Goal: Navigation & Orientation: Find specific page/section

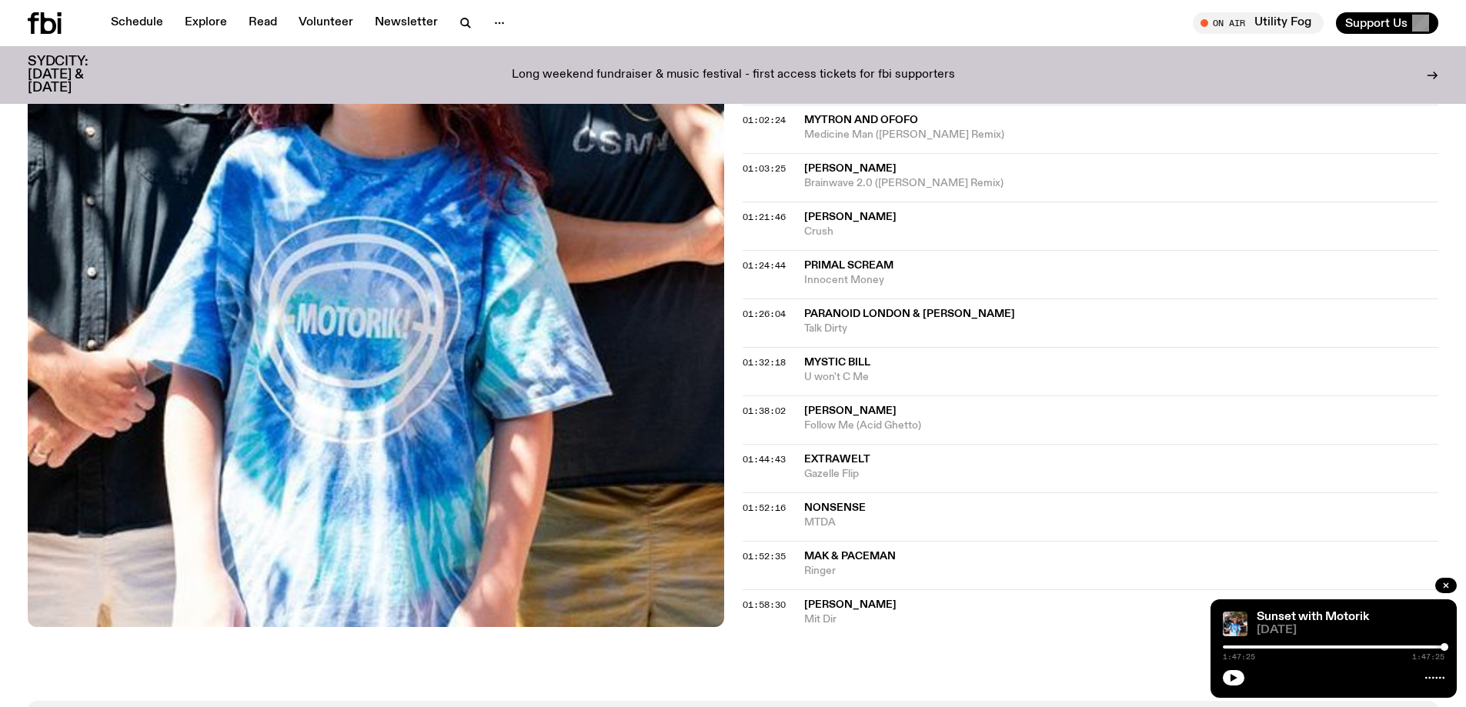
scroll to position [988, 0]
click at [149, 28] on link "Schedule" at bounding box center [137, 23] width 71 height 22
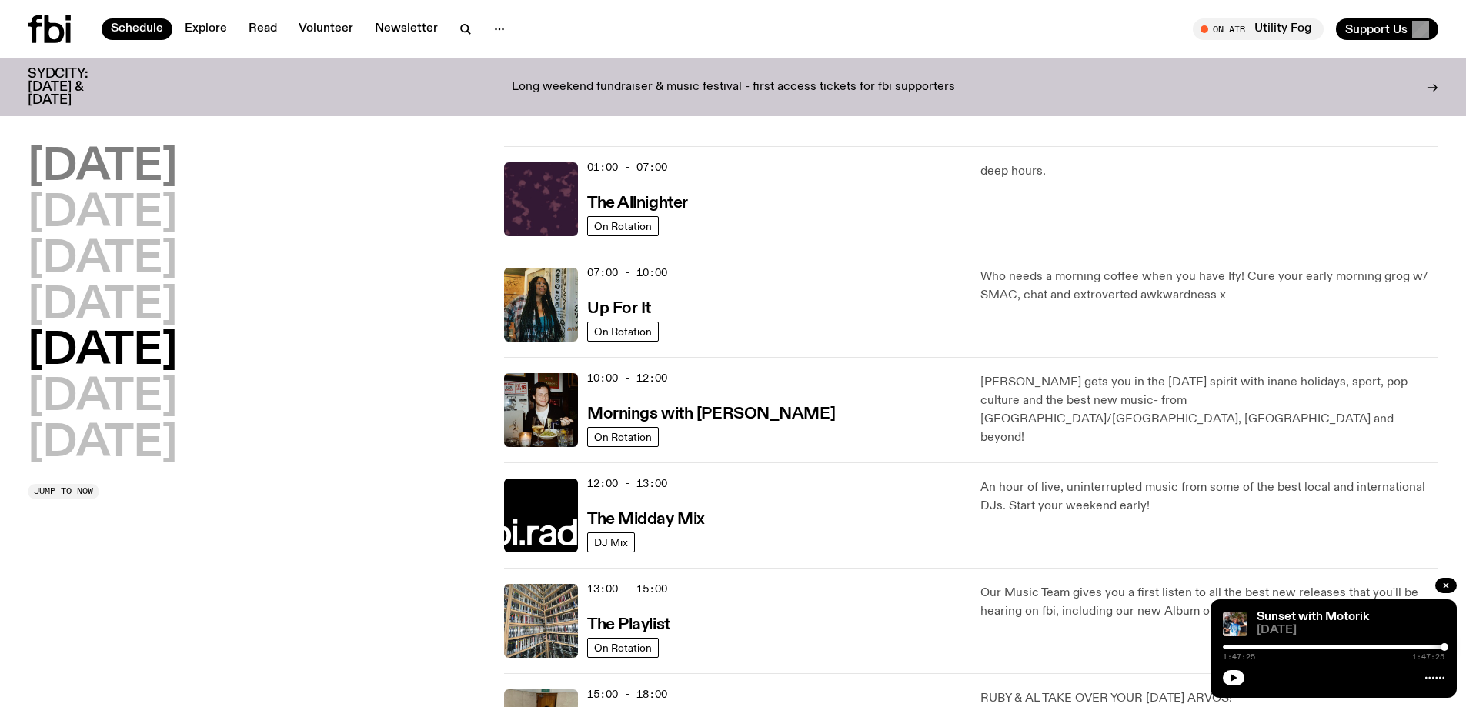
click at [126, 156] on h2 "[DATE]" at bounding box center [102, 167] width 149 height 43
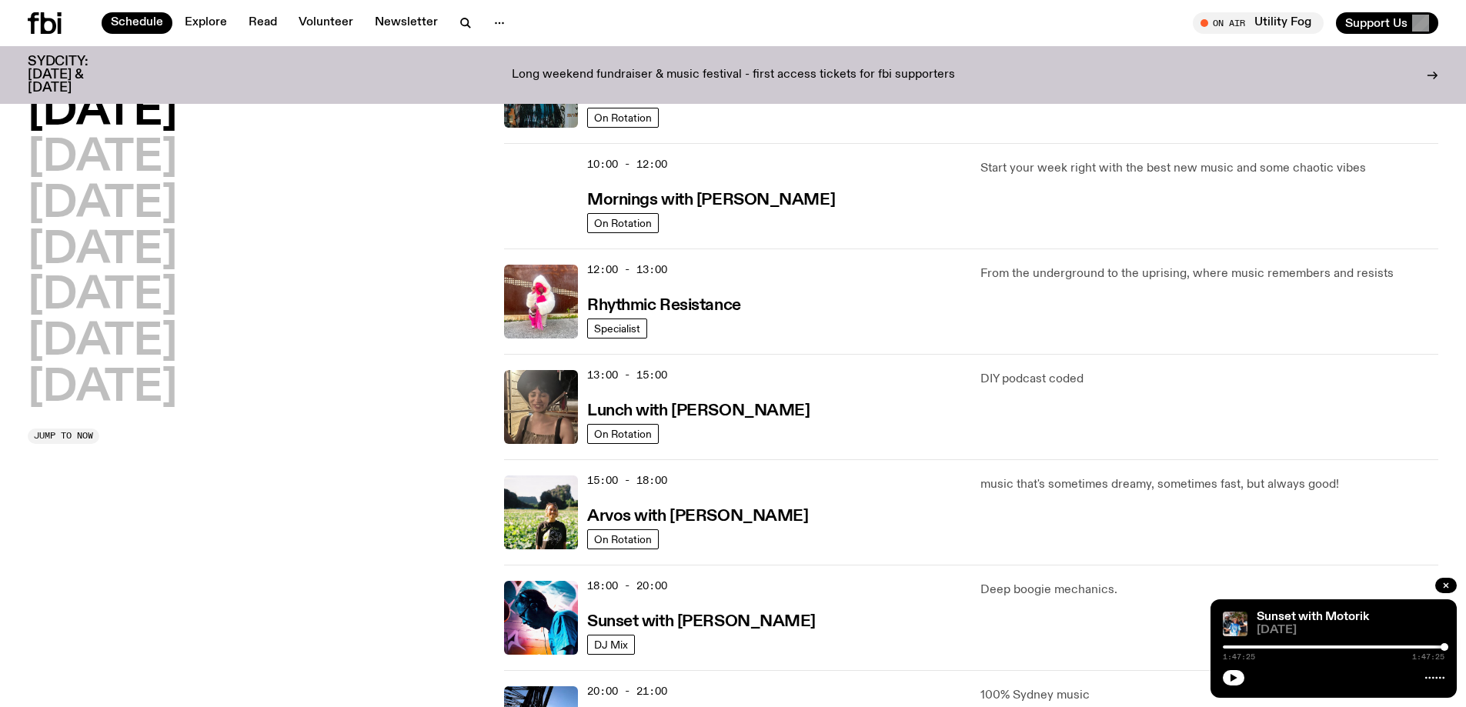
scroll to position [428, 0]
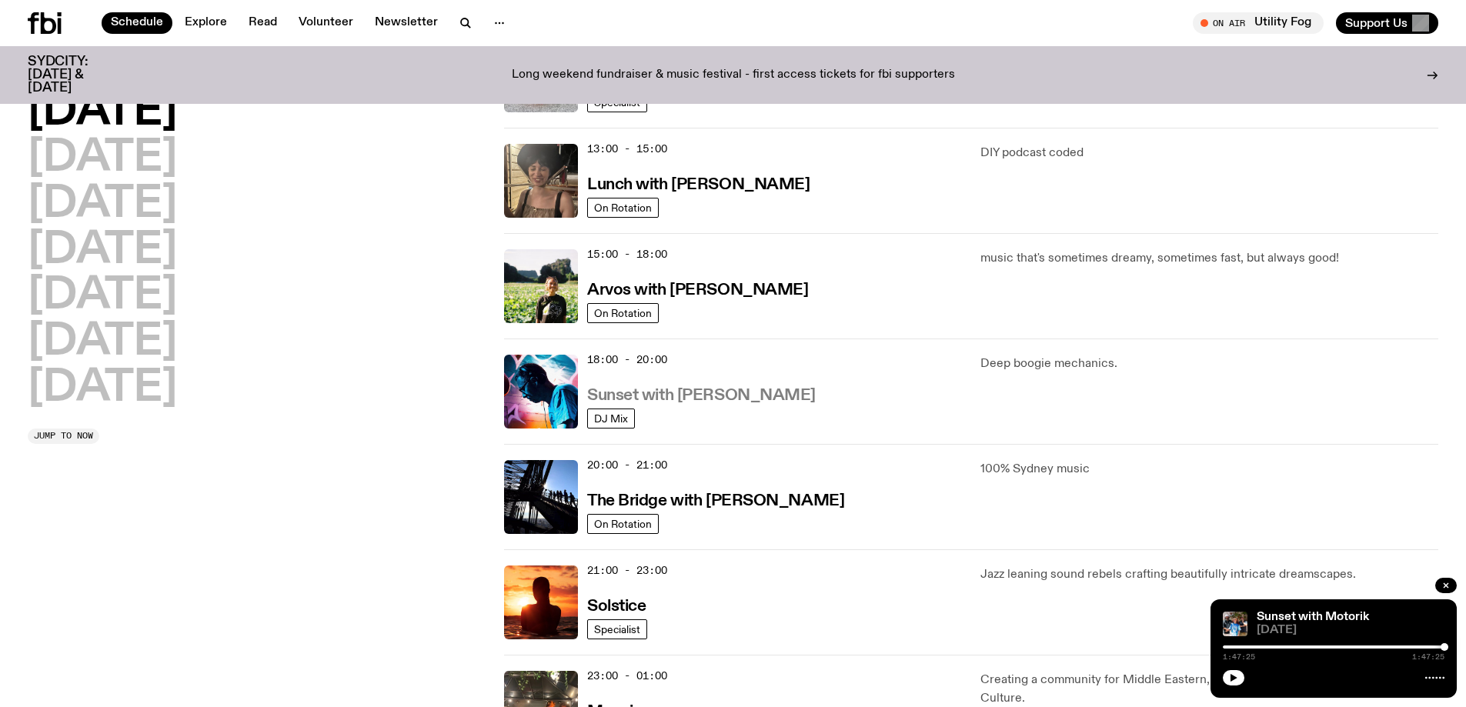
click at [736, 395] on h3 "Sunset with [PERSON_NAME]" at bounding box center [701, 396] width 229 height 16
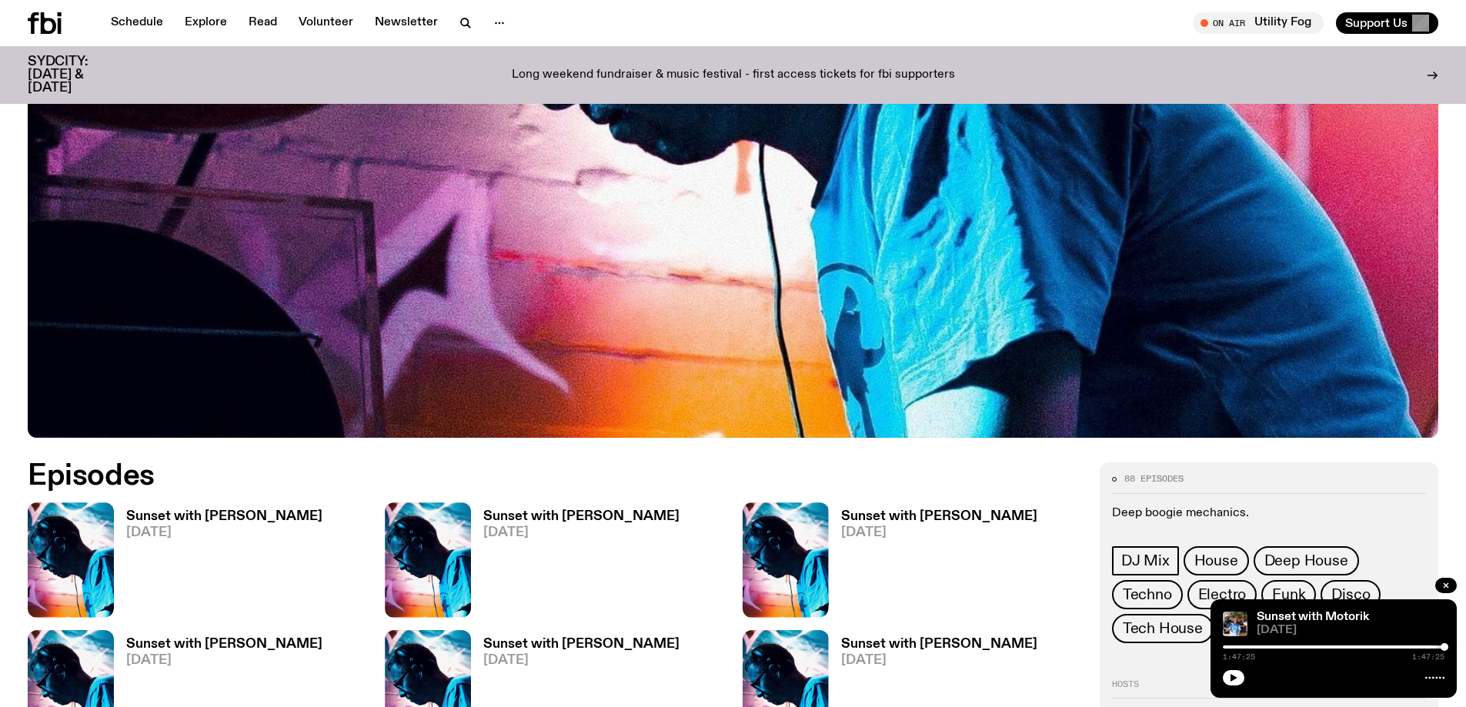
scroll to position [757, 0]
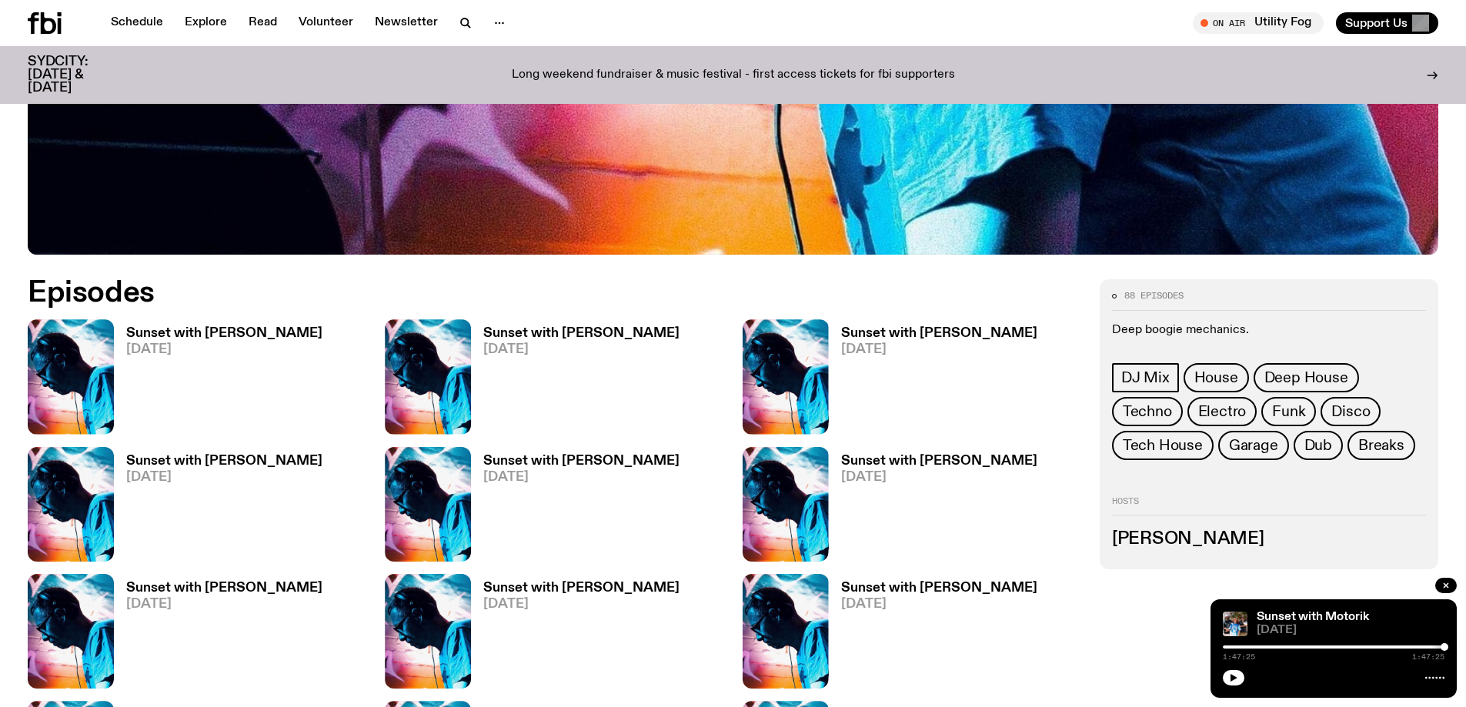
click at [279, 331] on h3 "Sunset with [PERSON_NAME]" at bounding box center [224, 333] width 196 height 13
